Goal: Information Seeking & Learning: Find specific fact

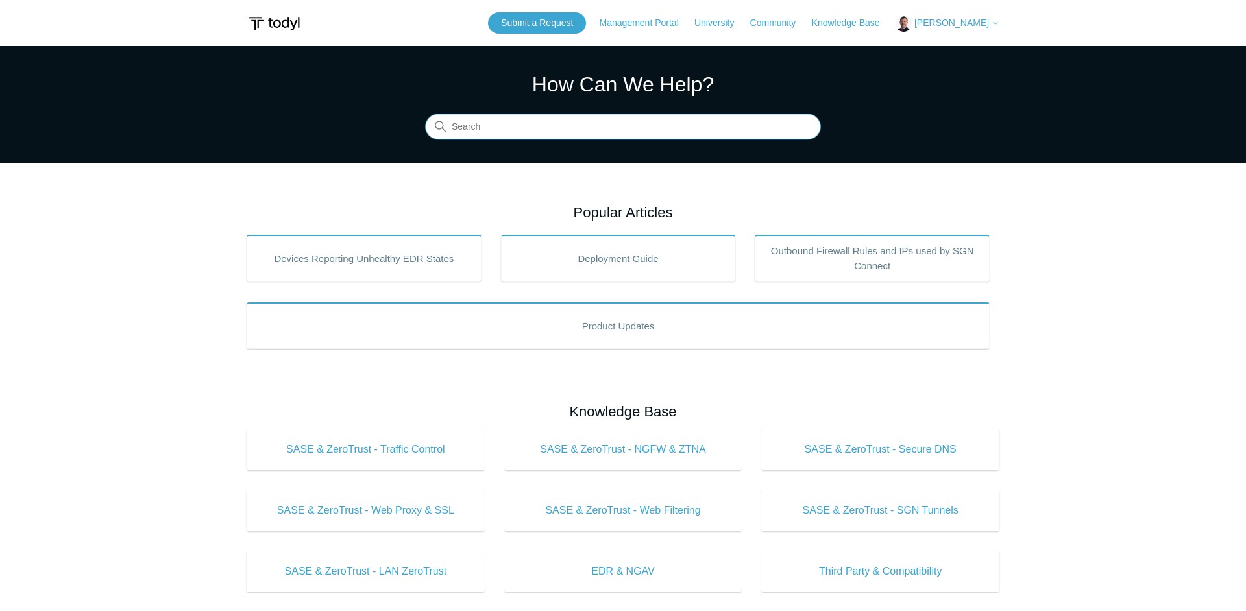
click at [516, 125] on input "Search" at bounding box center [623, 127] width 396 height 26
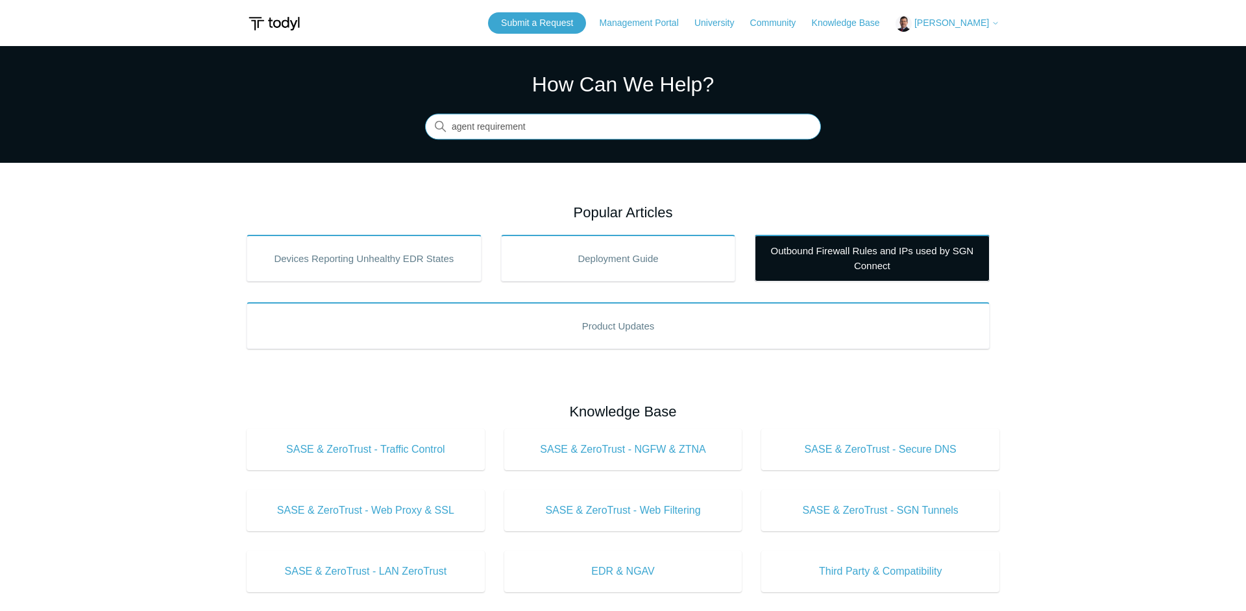
type input "agent requirement"
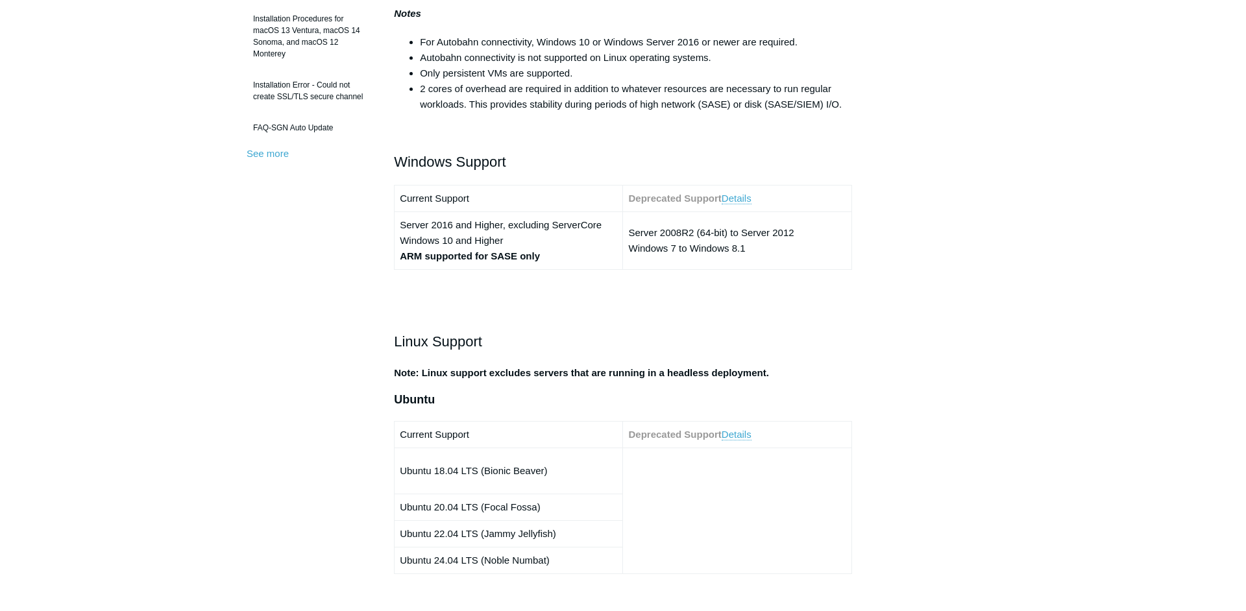
scroll to position [425, 0]
click at [743, 202] on link "Details" at bounding box center [737, 198] width 30 height 12
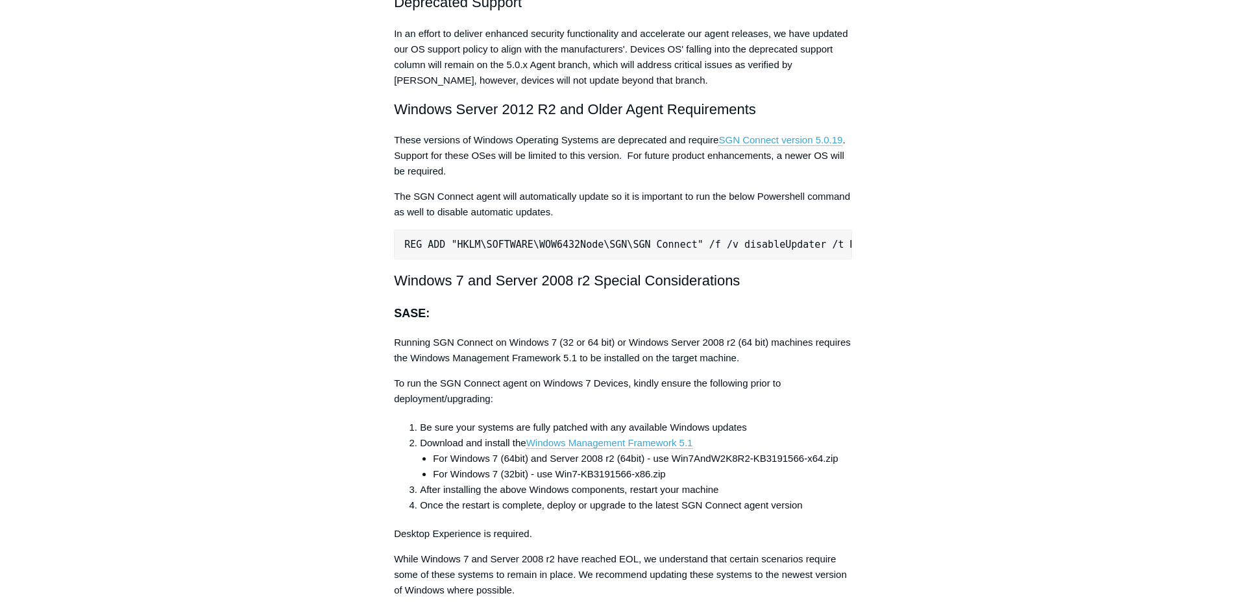
click at [487, 179] on p "These versions of Windows Operating Systems are deprecated and require SGN Conn…" at bounding box center [623, 155] width 458 height 47
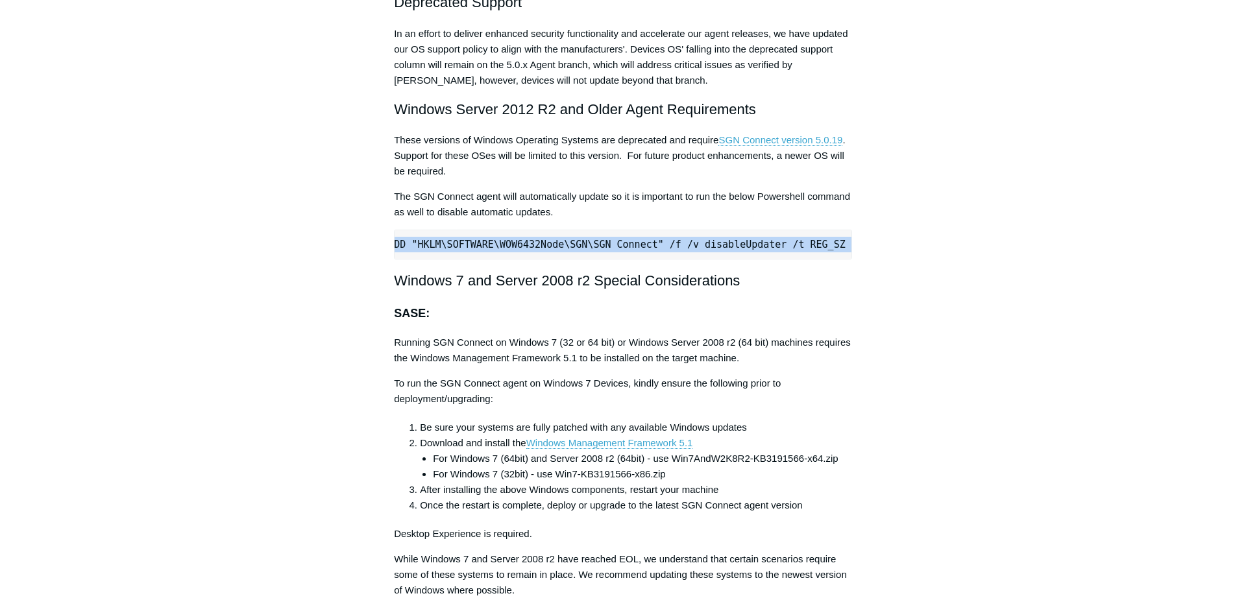
scroll to position [0, 73]
drag, startPoint x: 406, startPoint y: 253, endPoint x: 877, endPoint y: 252, distance: 471.8
copy pre "REG ADD "HKLM\SOFTWARE\WOW6432Node\SGN\SGN Connect" /f /v disableUpdater /t REG…"
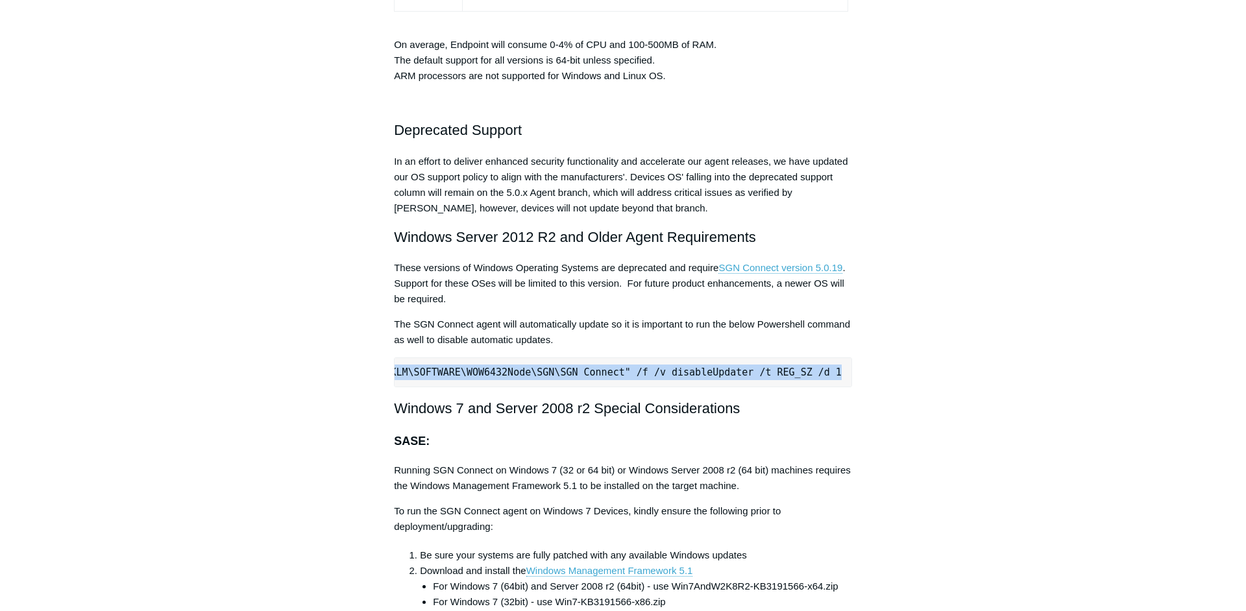
scroll to position [2438, 0]
